Goal: Task Accomplishment & Management: Manage account settings

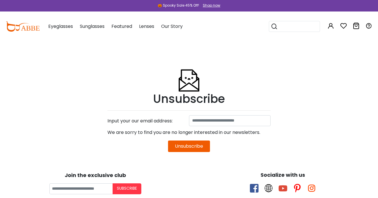
click at [197, 145] on button "Unsubscribe" at bounding box center [189, 146] width 42 height 11
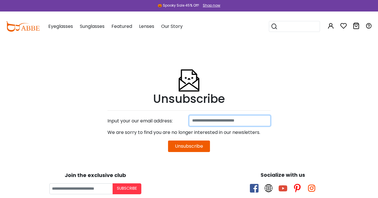
click at [239, 126] on input at bounding box center [230, 120] width 82 height 11
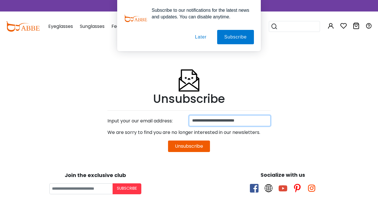
type input "**********"
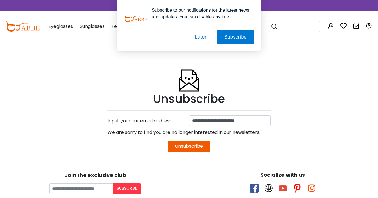
click at [199, 145] on button "Unsubscribe" at bounding box center [189, 146] width 42 height 11
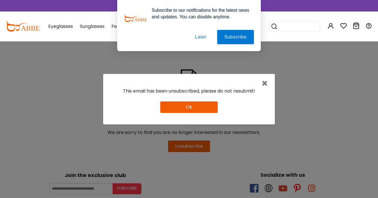
click at [205, 110] on button "Ok" at bounding box center [188, 106] width 57 height 11
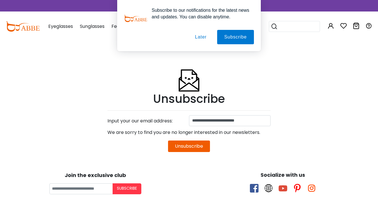
click at [196, 38] on button "Later" at bounding box center [201, 37] width 26 height 14
